Goal: Transaction & Acquisition: Subscribe to service/newsletter

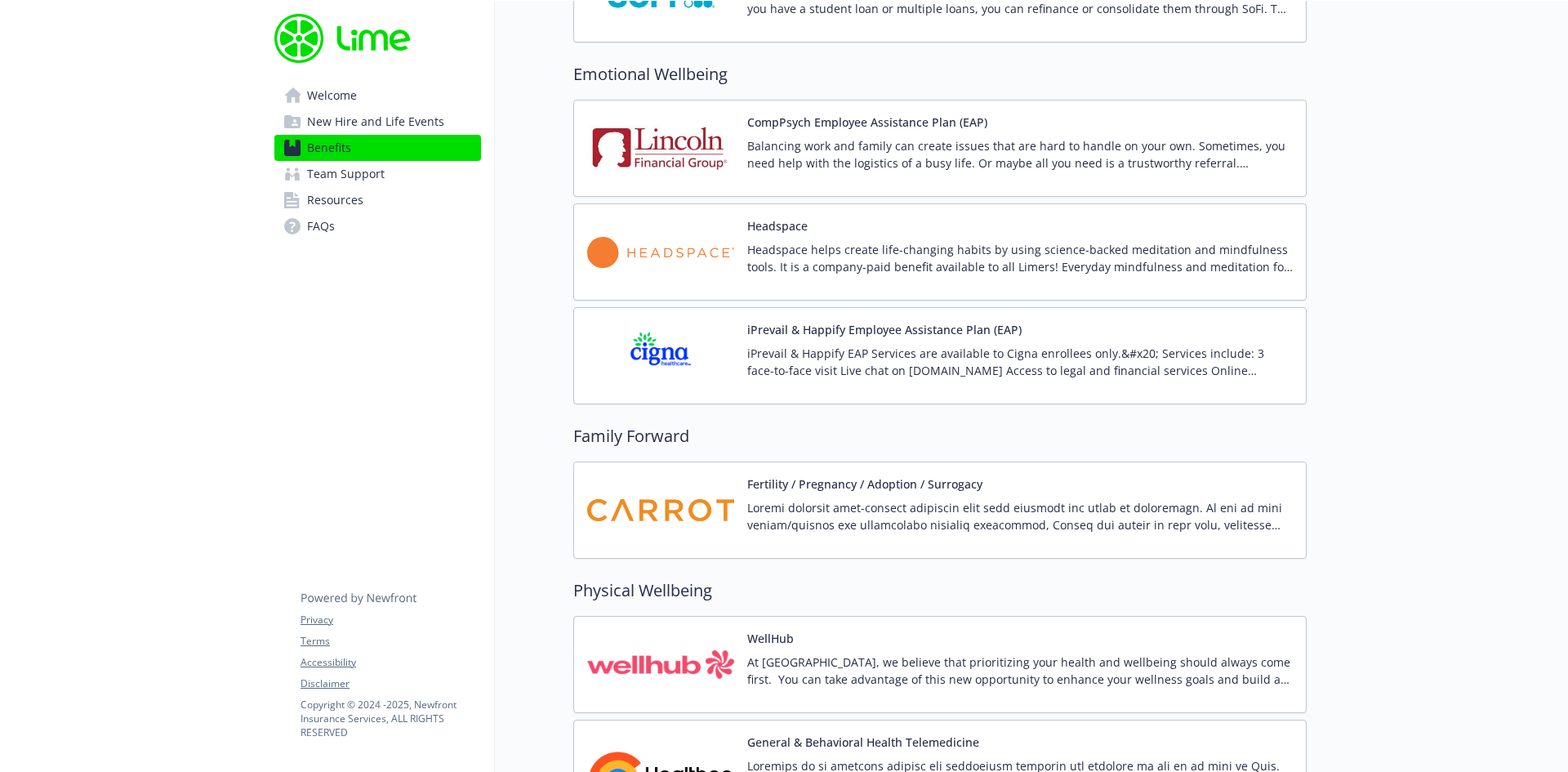
scroll to position [3105, 0]
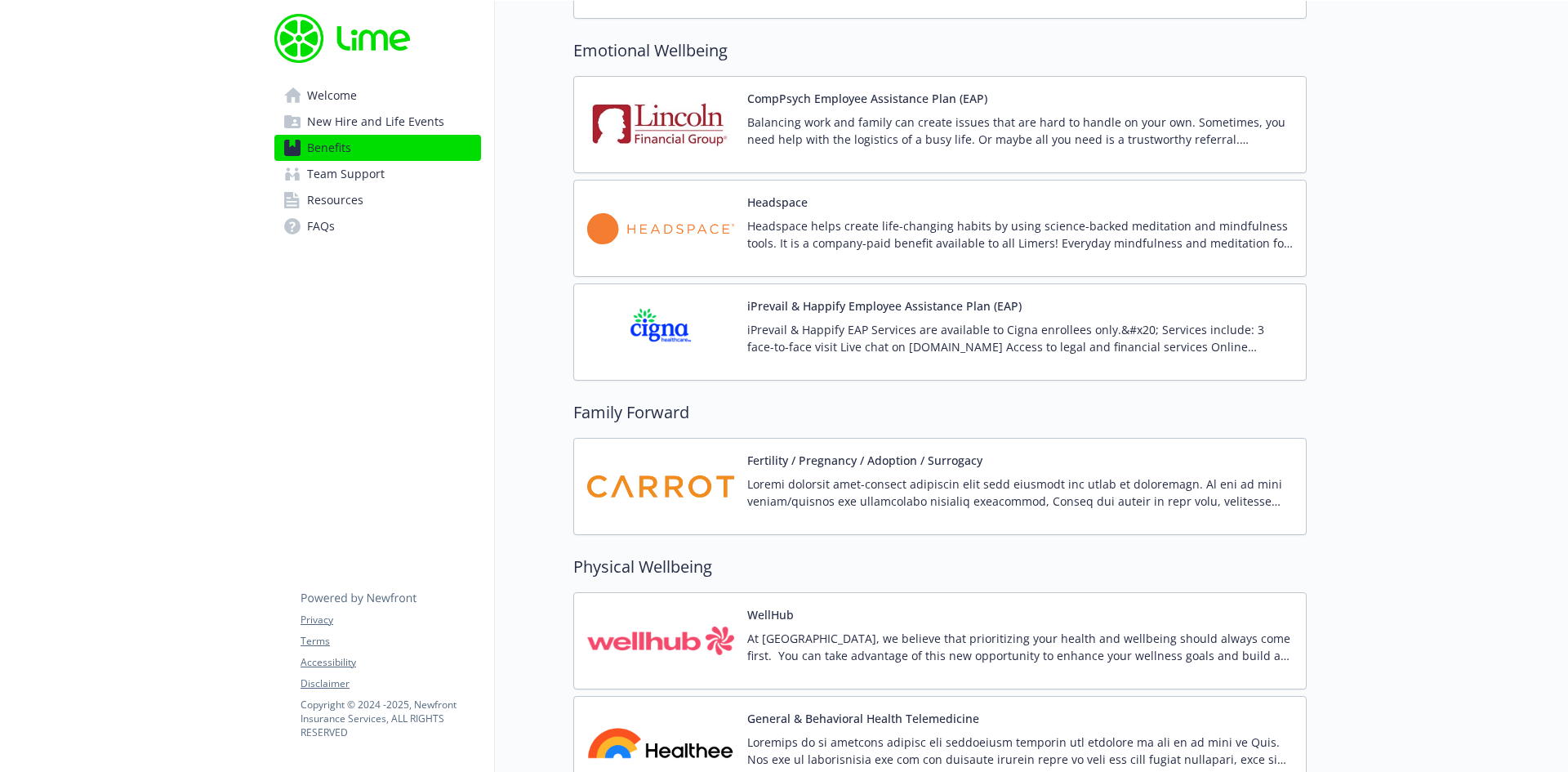
click at [771, 212] on div "Headspace Headspace helps create life-changing habits by using science-backed m…" at bounding box center [1020, 228] width 545 height 70
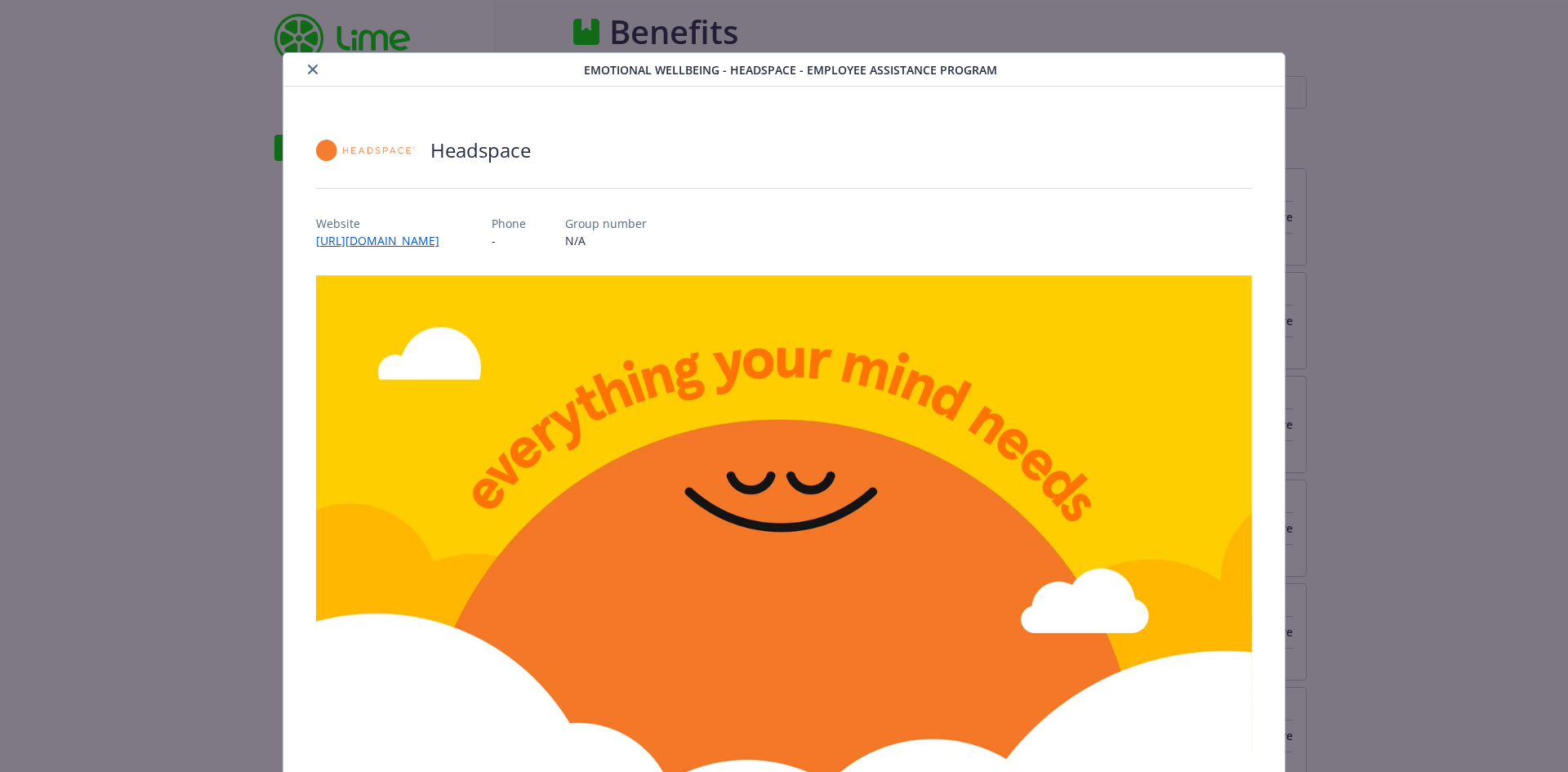
scroll to position [3105, 0]
click at [455, 235] on link "[URL][DOMAIN_NAME]" at bounding box center [386, 241] width 139 height 19
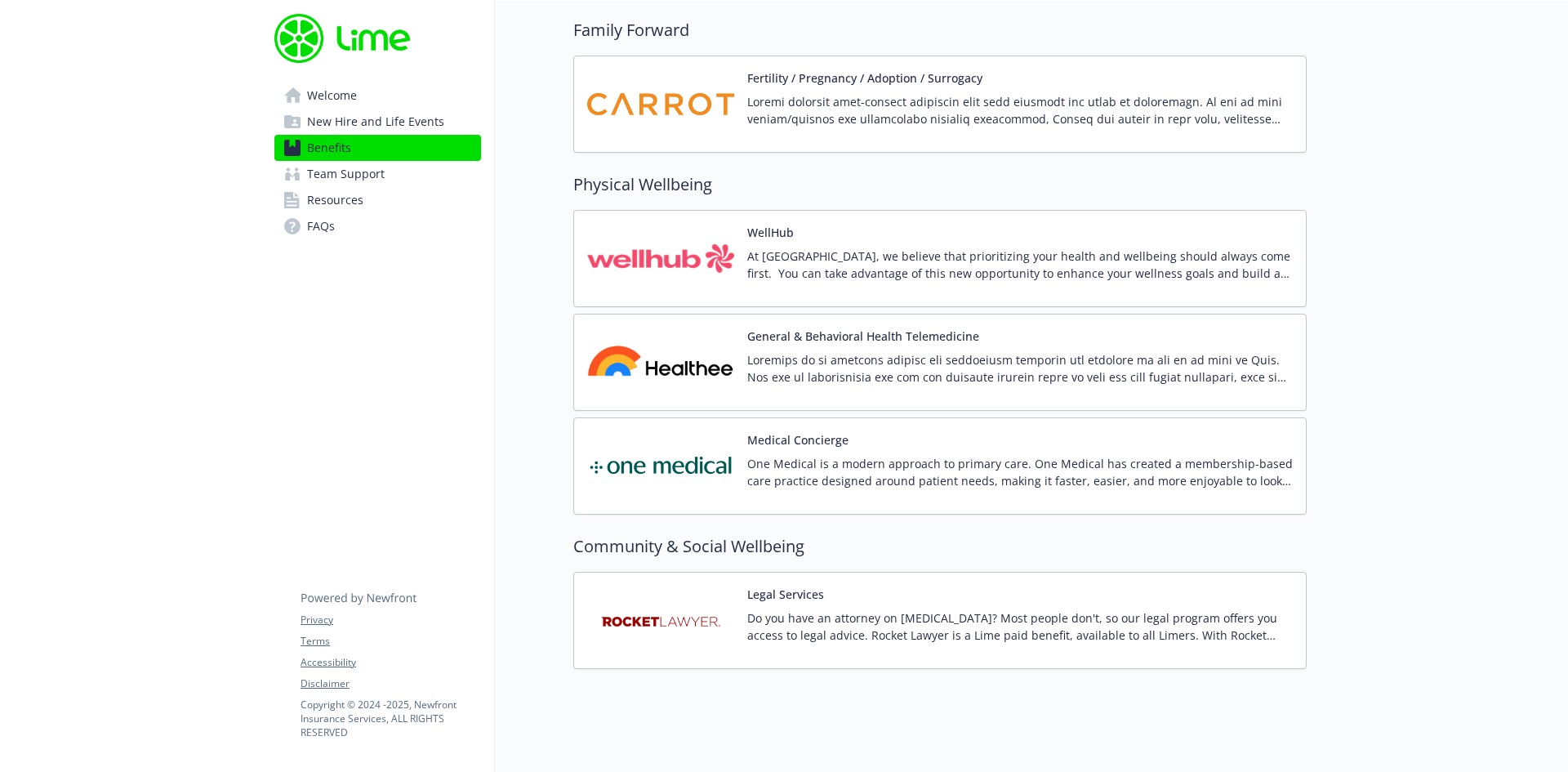
scroll to position [3514, 0]
